Goal: Go to known website: Go to known website

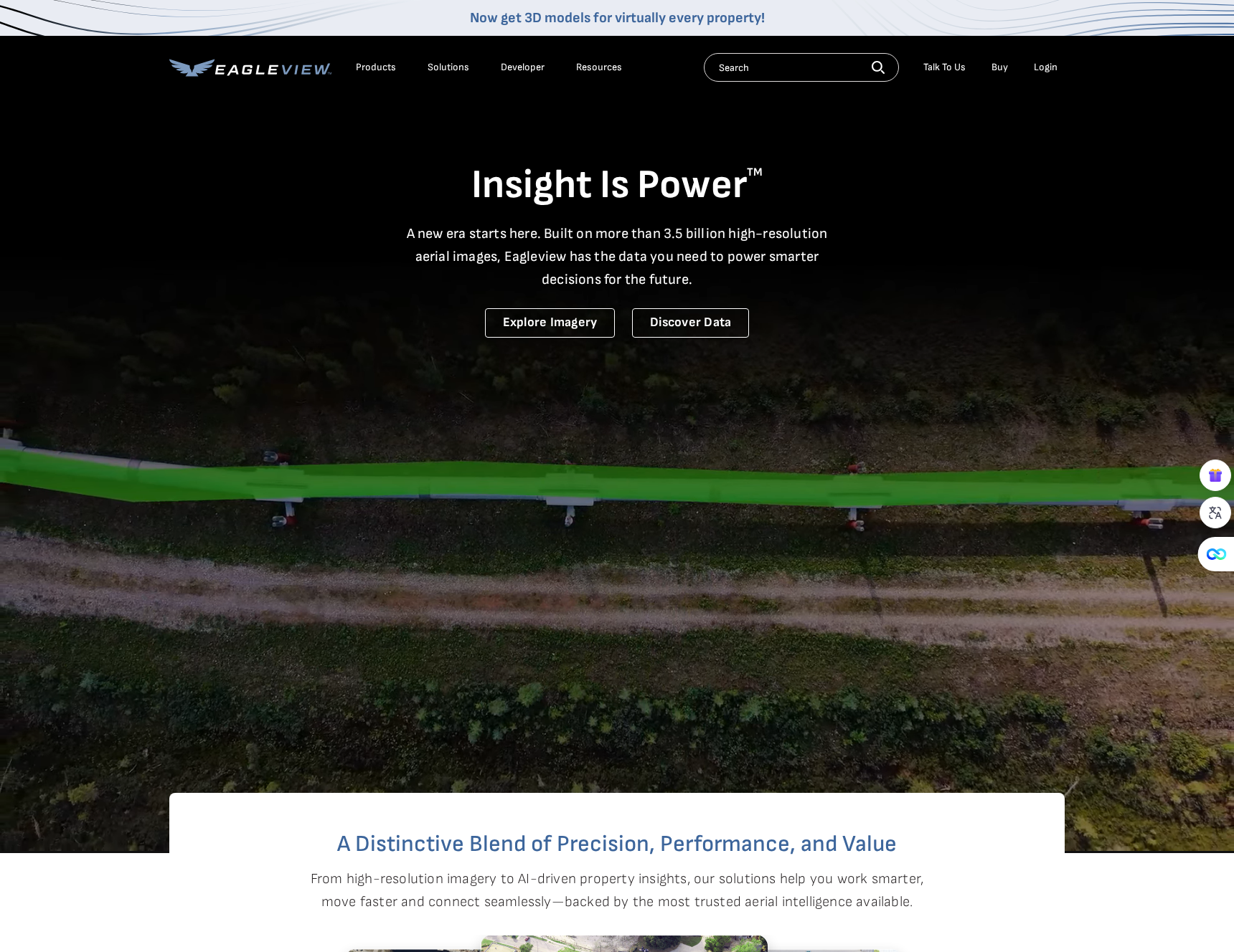
click at [1042, 68] on div "Login" at bounding box center [1045, 68] width 24 height 13
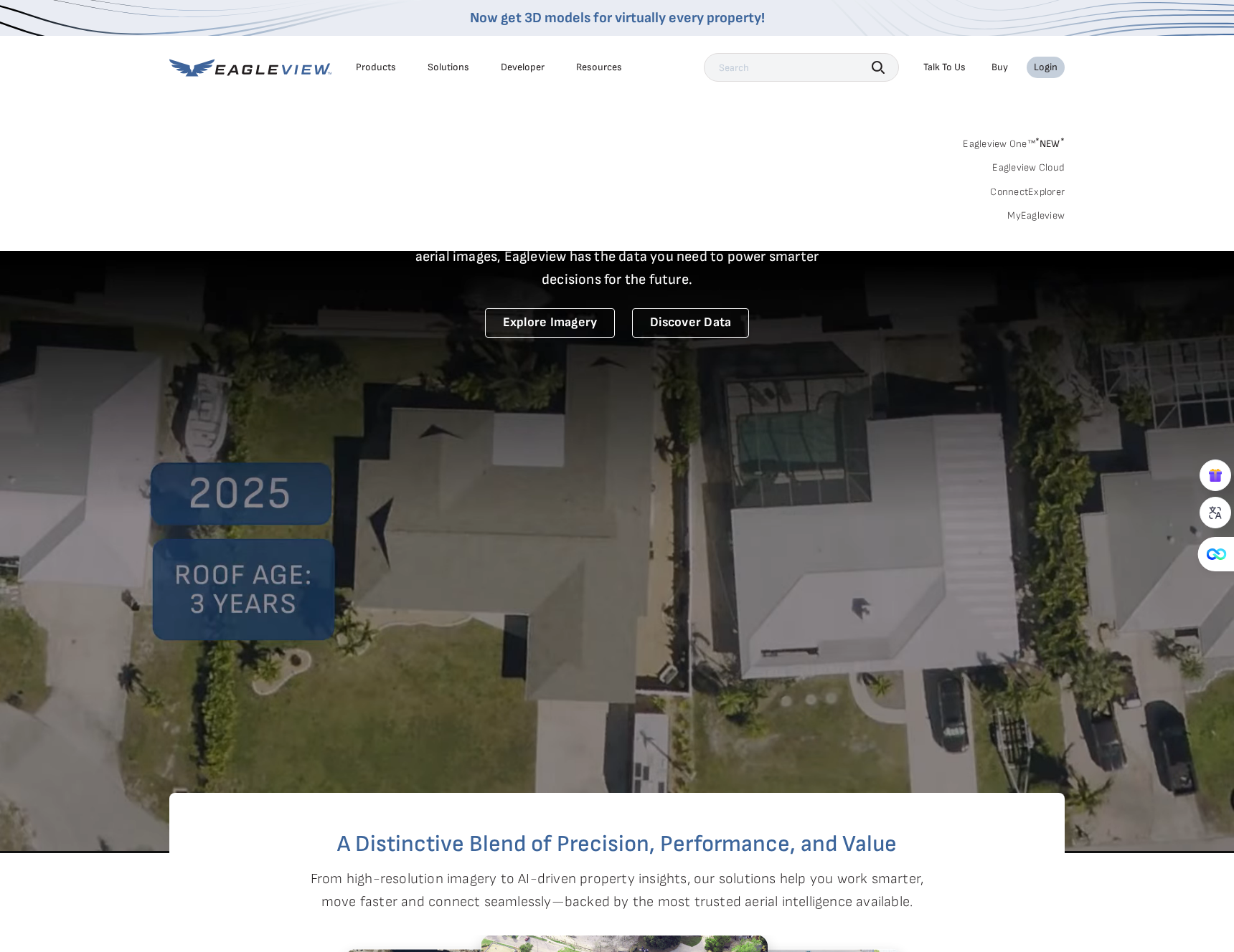
click at [1047, 72] on div "Login" at bounding box center [1045, 68] width 24 height 13
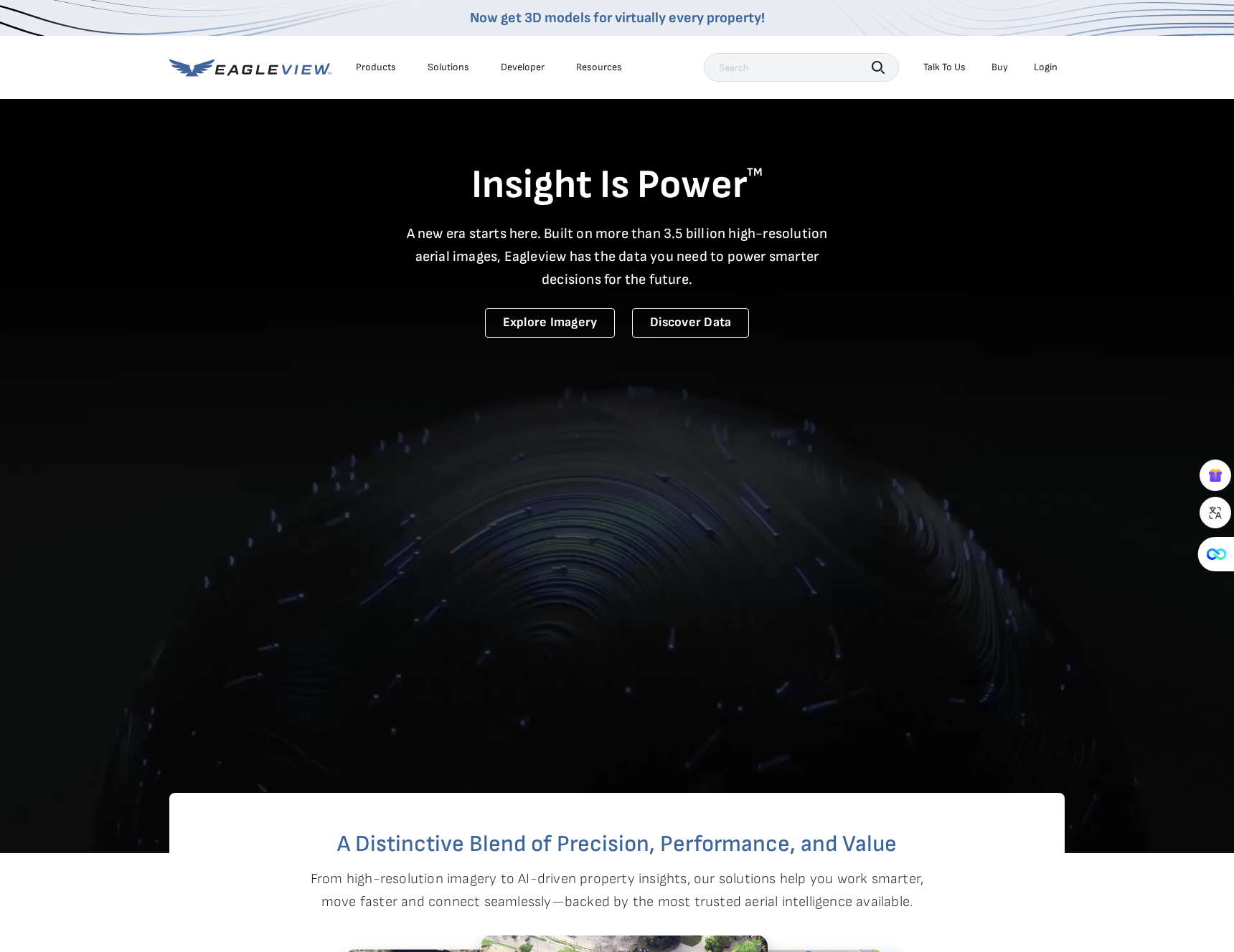
click at [1047, 72] on div "Login" at bounding box center [1045, 68] width 24 height 13
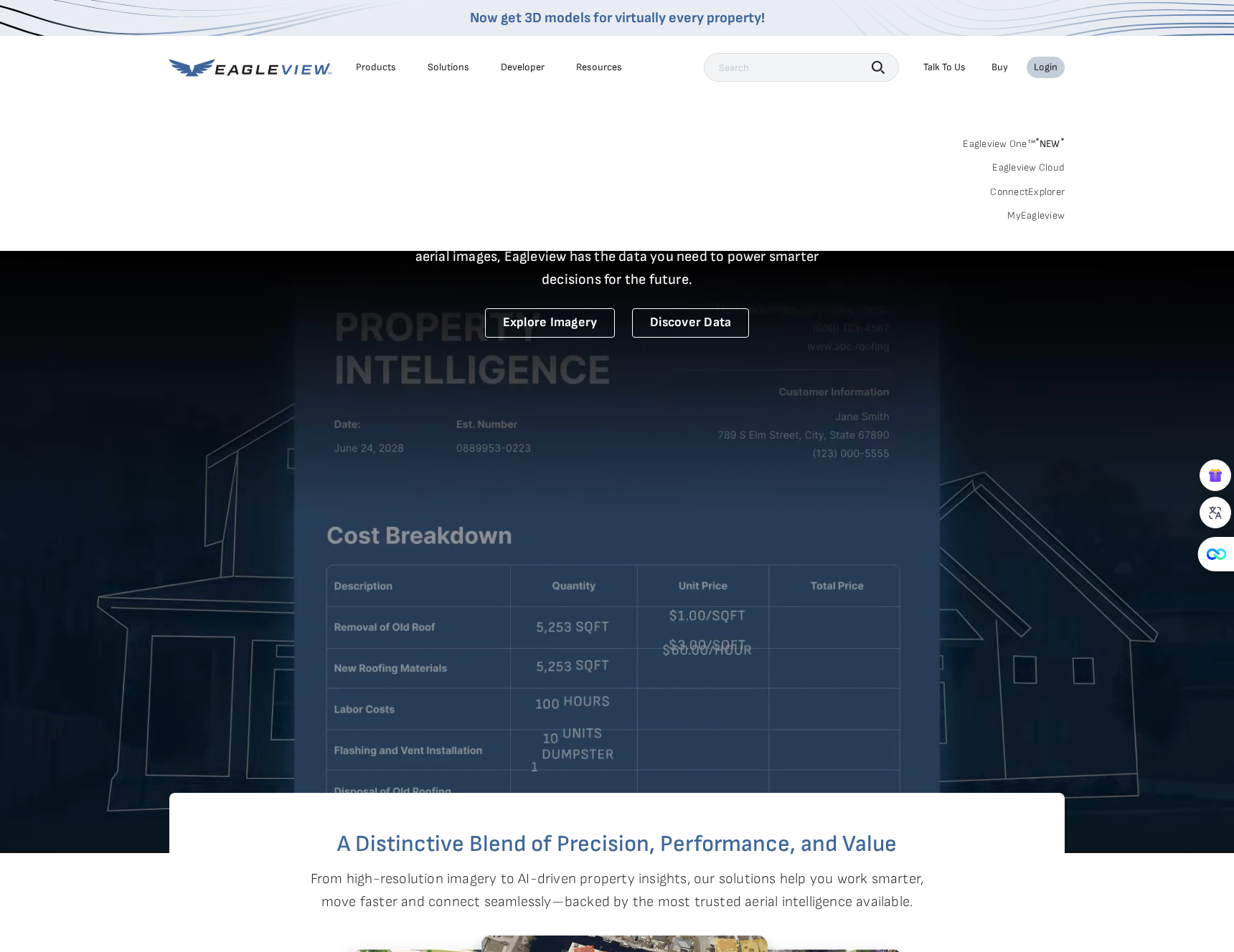
click at [1043, 142] on span "* NEW *" at bounding box center [1050, 143] width 29 height 12
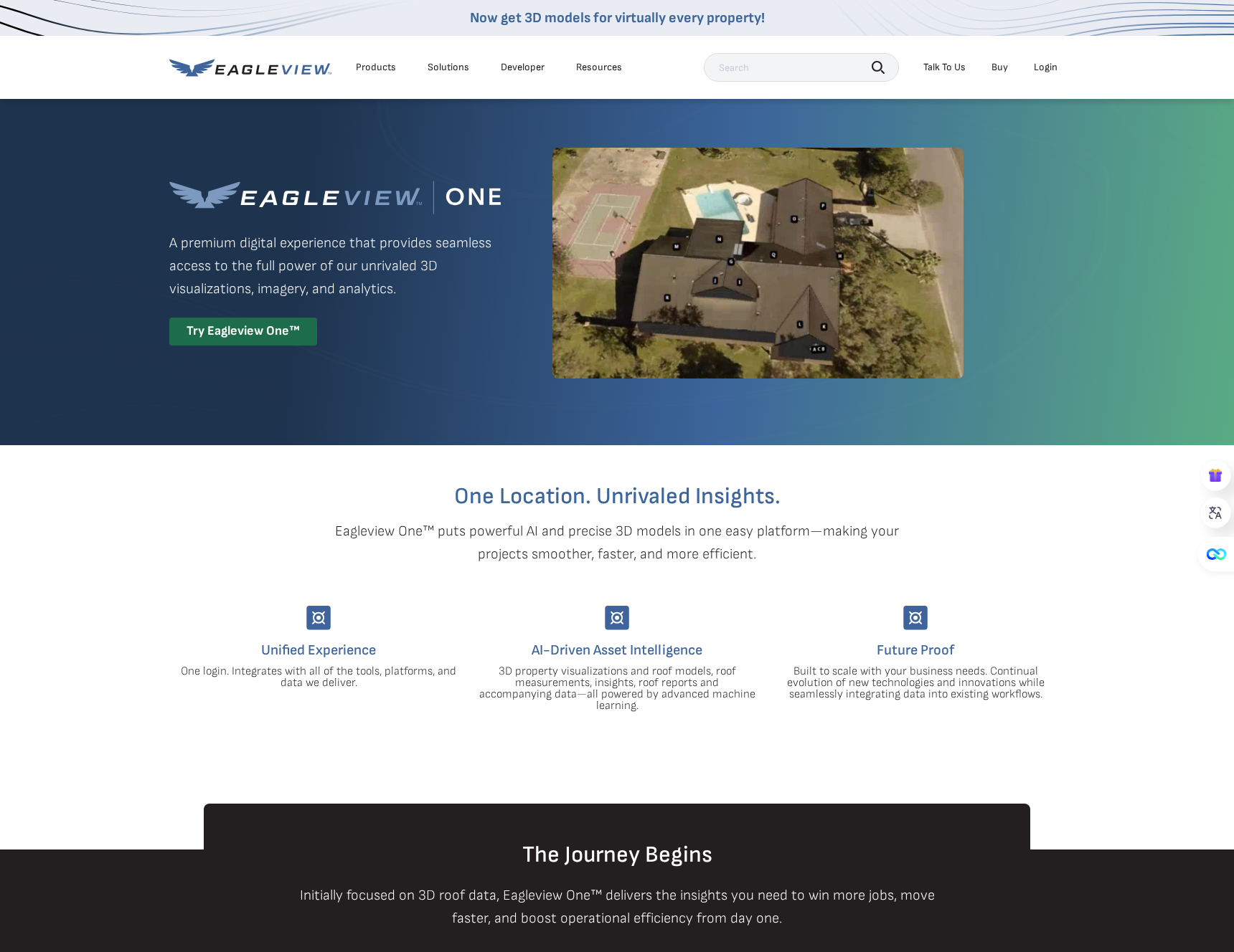
click at [1047, 73] on li "Login" at bounding box center [1045, 68] width 38 height 21
click at [1044, 63] on div "Login" at bounding box center [1045, 68] width 24 height 13
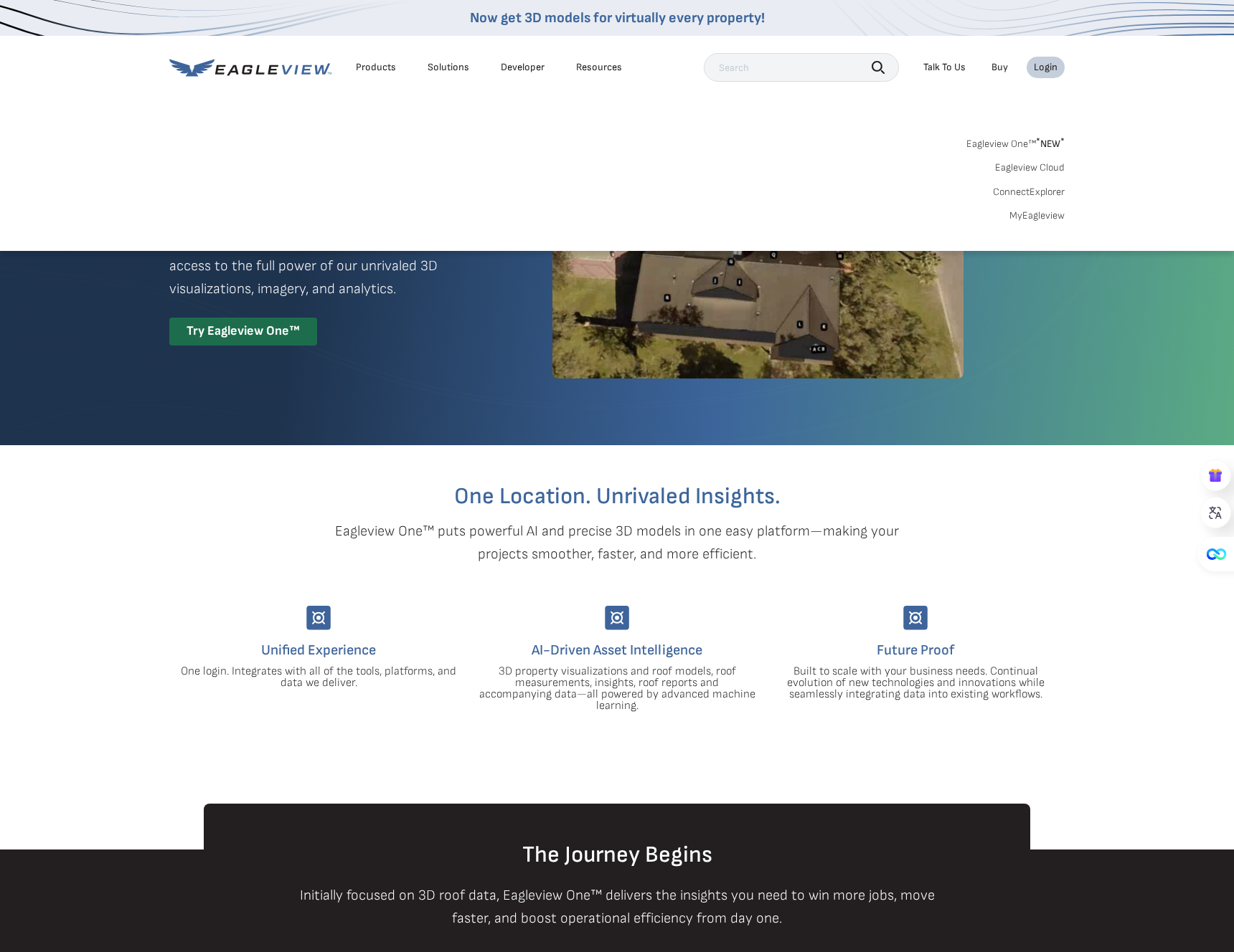
click at [1040, 165] on link "Eagleview Cloud" at bounding box center [1029, 168] width 69 height 13
